Goal: Task Accomplishment & Management: Use online tool/utility

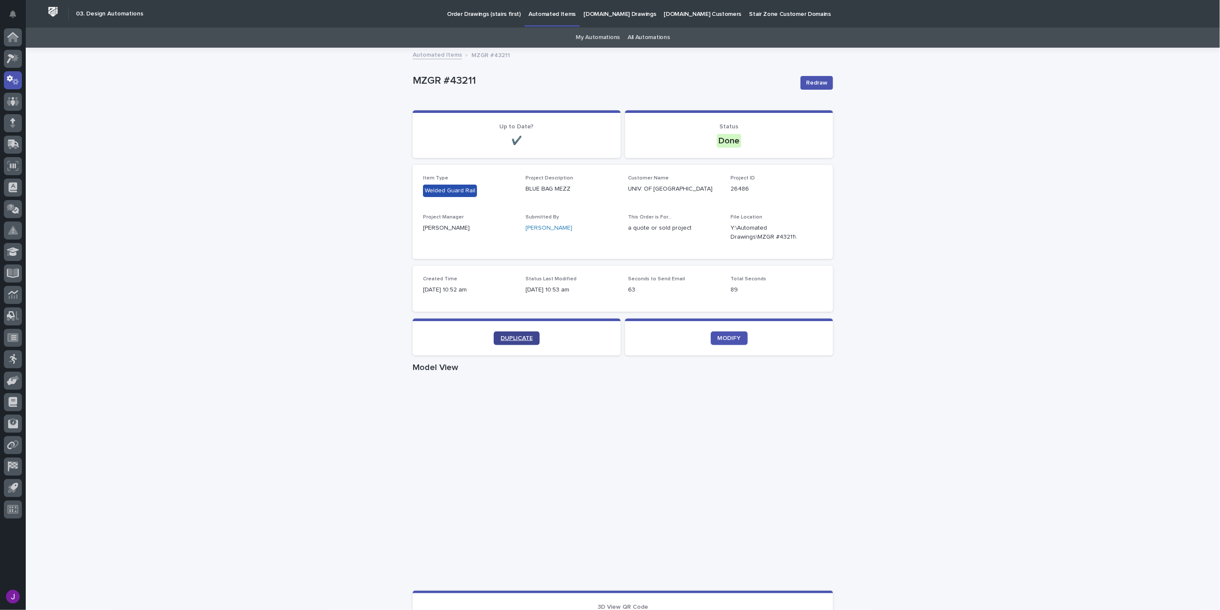
click at [533, 335] on link "DUPLICATE" at bounding box center [517, 338] width 46 height 14
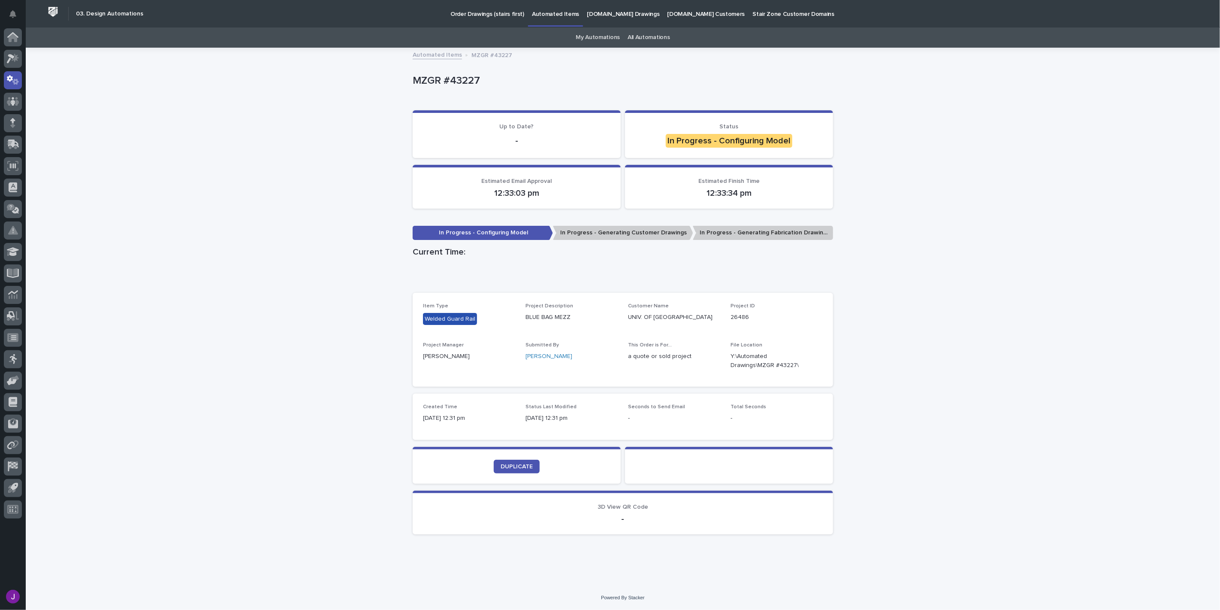
click at [1010, 222] on div "Loading... Saving… Loading... Saving… MZGR #43227 MZGR #43227 Sorry, there was …" at bounding box center [623, 316] width 1194 height 537
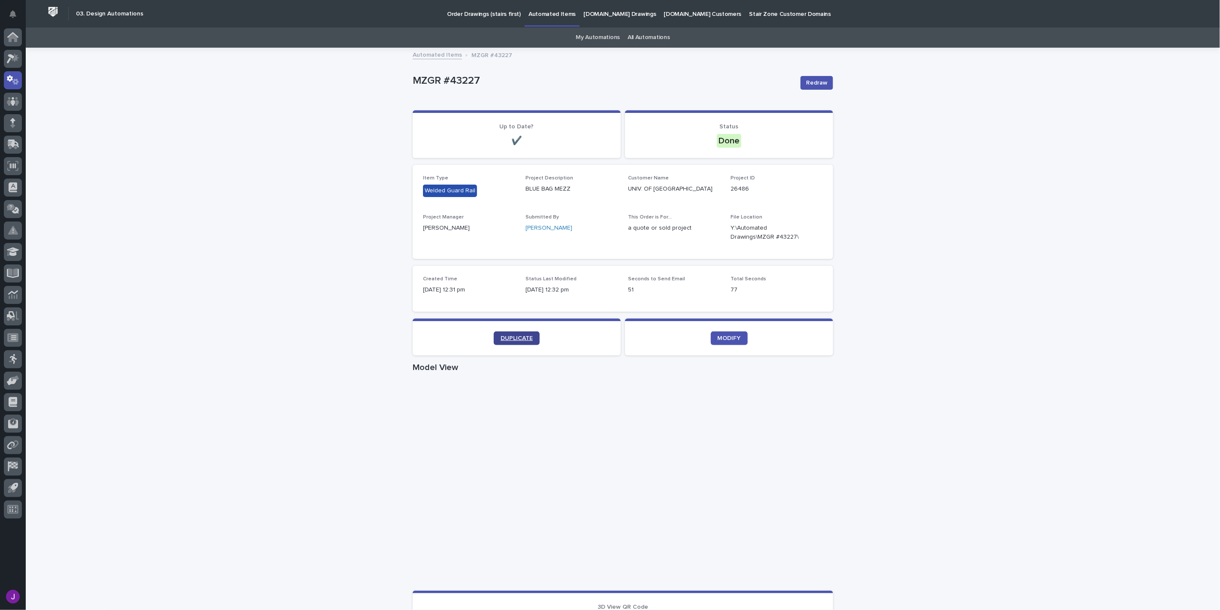
click at [529, 333] on link "DUPLICATE" at bounding box center [517, 338] width 46 height 14
click at [809, 234] on icon "button" at bounding box center [812, 232] width 7 height 7
